Goal: Information Seeking & Learning: Find contact information

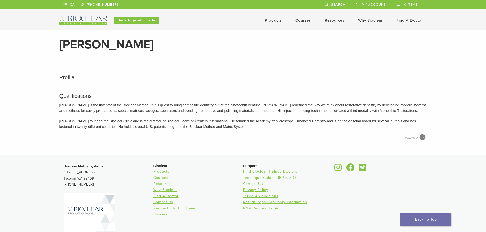
click at [409, 21] on link "Find A Doctor" at bounding box center [410, 20] width 27 height 5
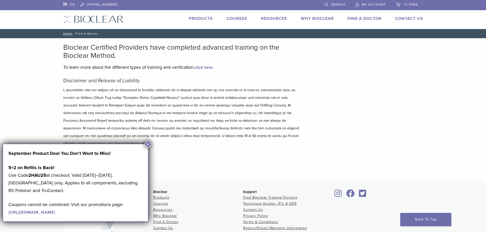
click at [147, 144] on button "×" at bounding box center [148, 144] width 7 height 7
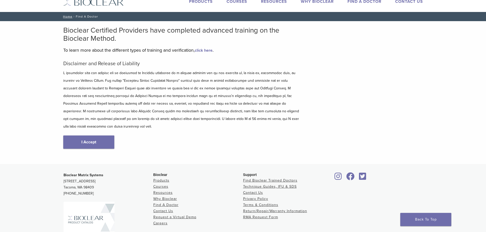
scroll to position [26, 0]
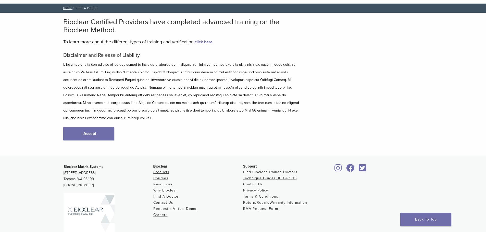
click at [271, 170] on link "Find Bioclear Trained Doctors" at bounding box center [270, 172] width 54 height 4
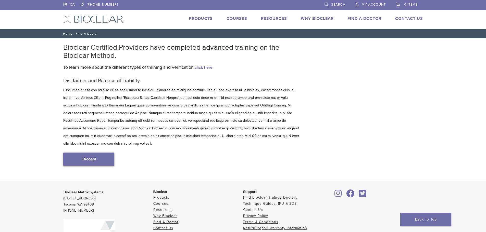
click at [88, 153] on link "I Accept" at bounding box center [88, 159] width 51 height 13
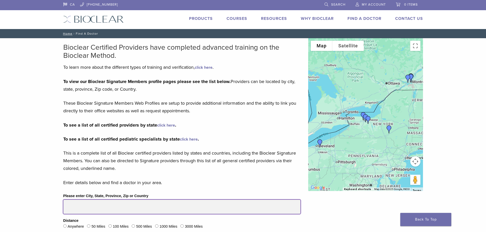
click at [169, 200] on input "Please enter City, State, Province, Zip or Country" at bounding box center [181, 207] width 237 height 14
type input "**********"
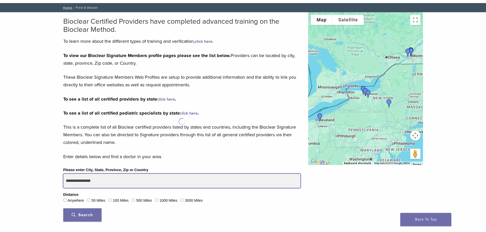
scroll to position [51, 0]
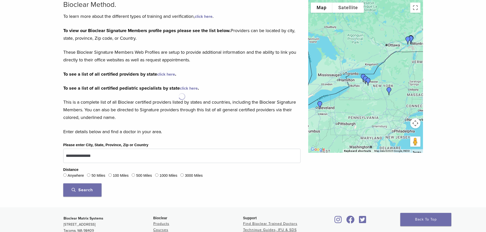
click at [79, 190] on span "Search" at bounding box center [82, 190] width 21 height 5
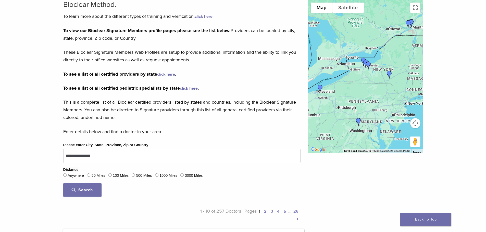
click at [266, 213] on link "2" at bounding box center [265, 211] width 3 height 5
